Goal: Task Accomplishment & Management: Manage account settings

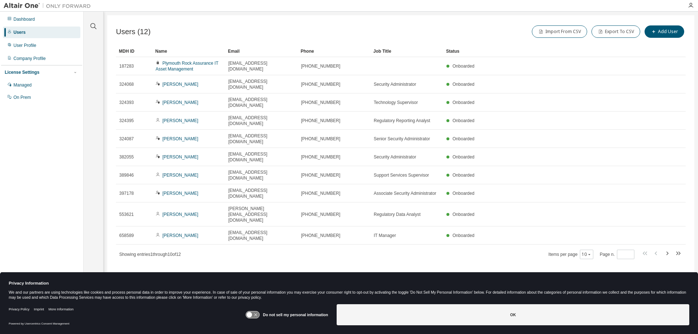
click at [694, 4] on div at bounding box center [690, 6] width 15 height 6
click at [691, 5] on icon "button" at bounding box center [691, 6] width 6 height 6
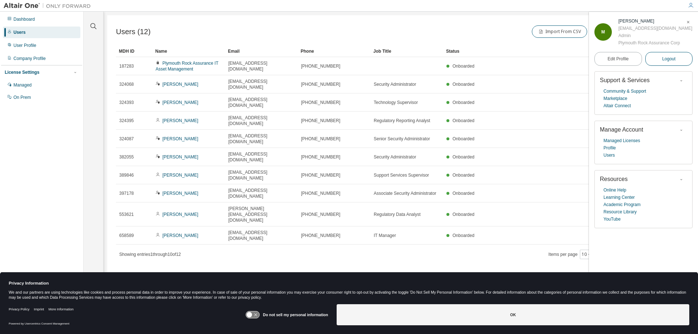
click at [676, 63] on button "Logout" at bounding box center [669, 59] width 48 height 14
